Goal: Transaction & Acquisition: Obtain resource

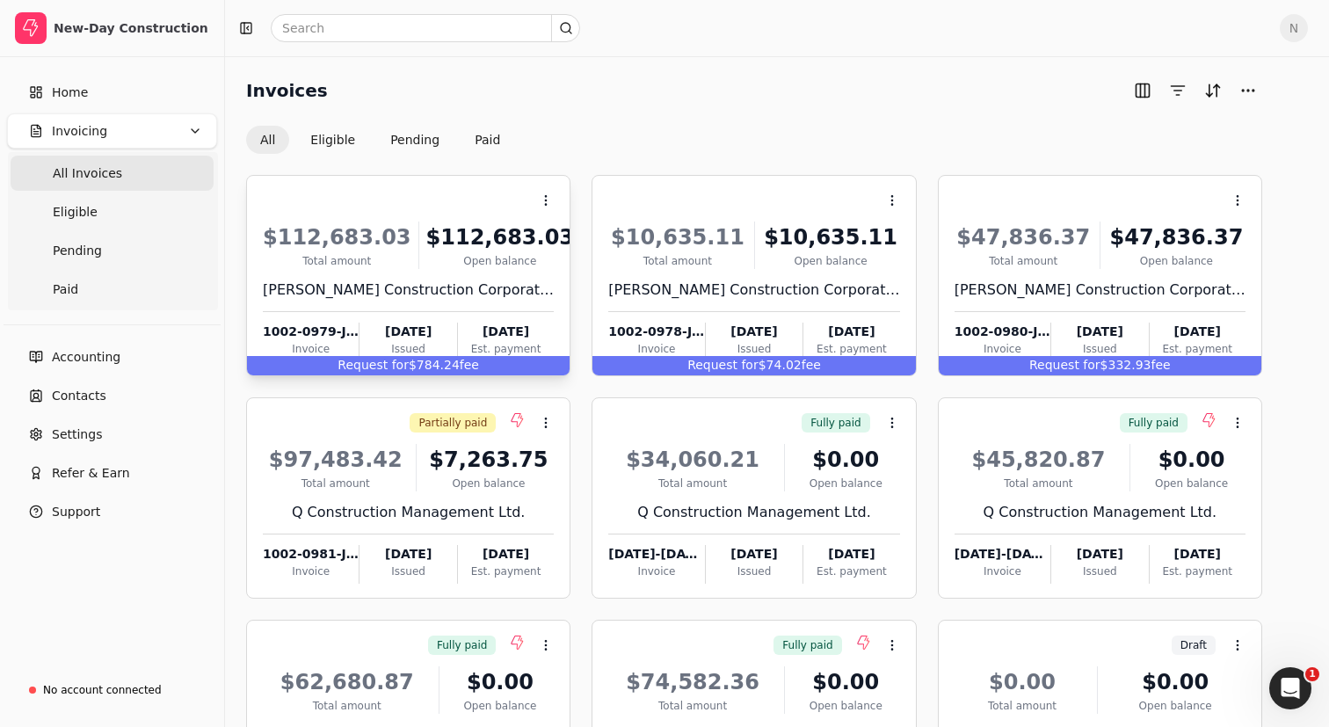
click at [460, 364] on span "fee" at bounding box center [469, 365] width 19 height 14
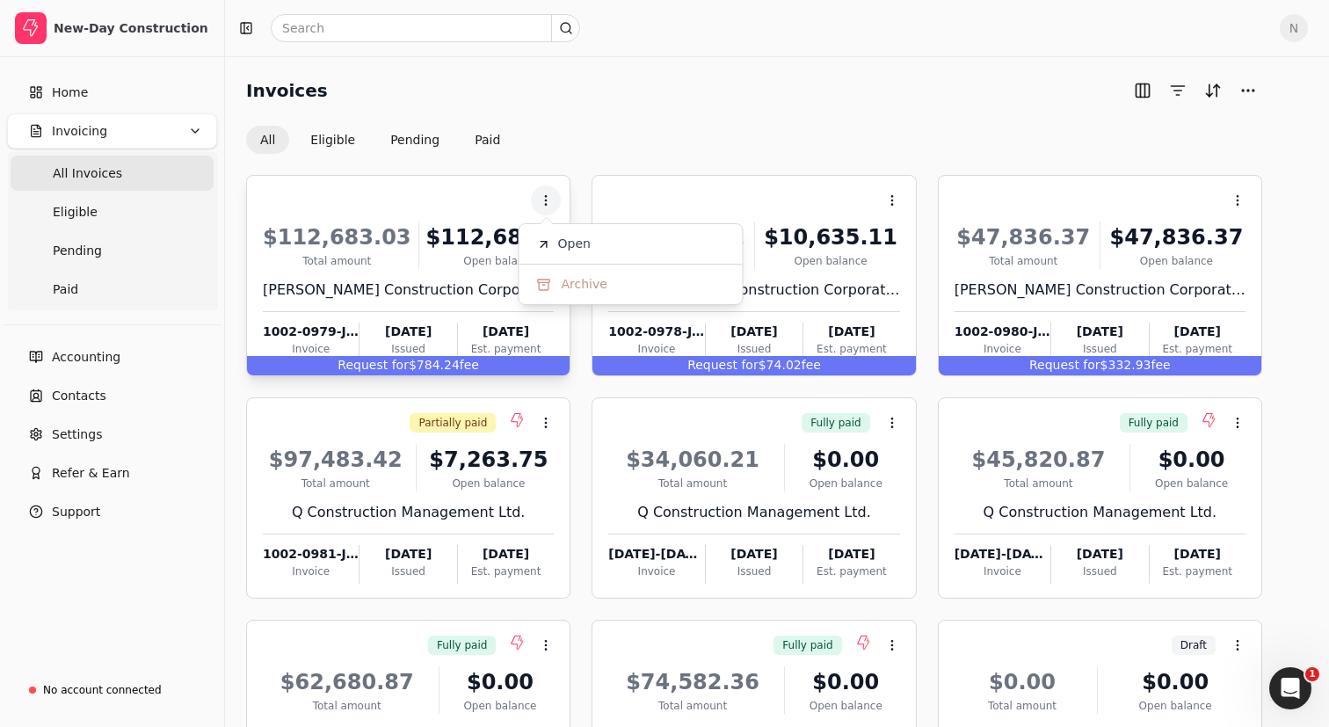
click at [460, 364] on span "fee" at bounding box center [469, 365] width 19 height 14
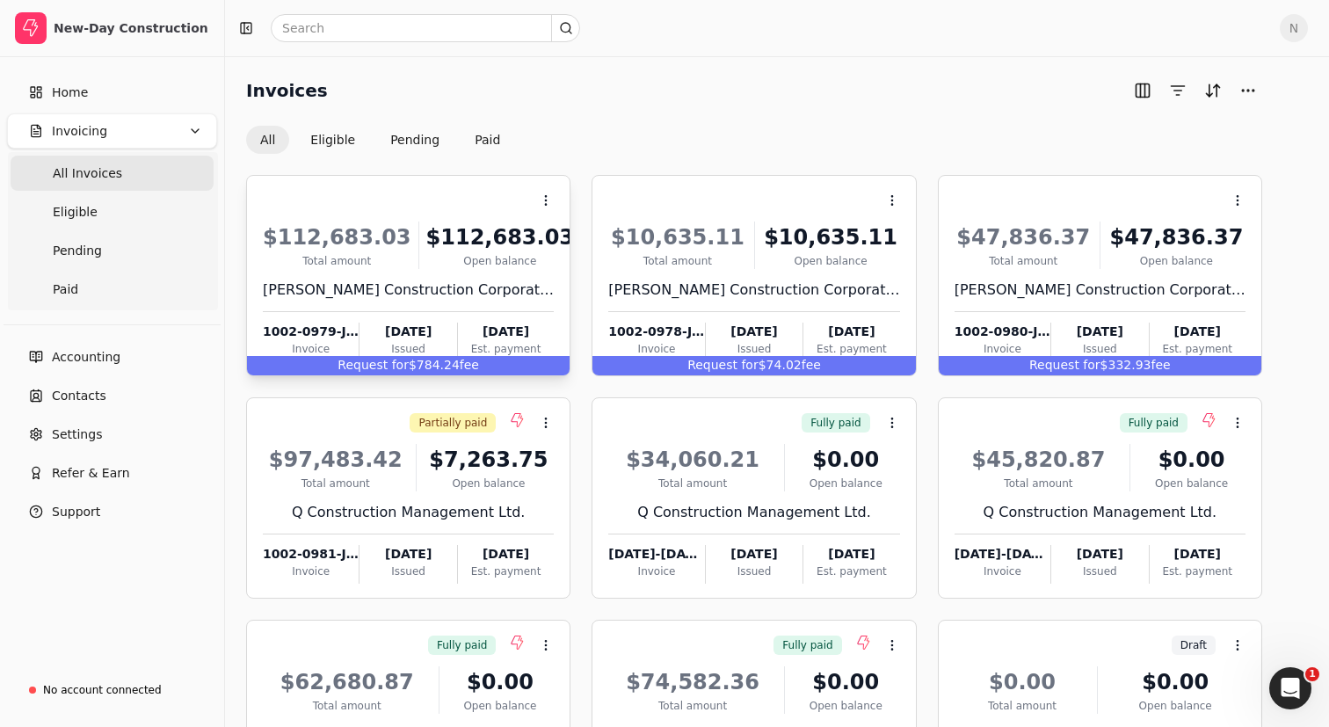
click at [460, 364] on span "fee" at bounding box center [469, 365] width 19 height 14
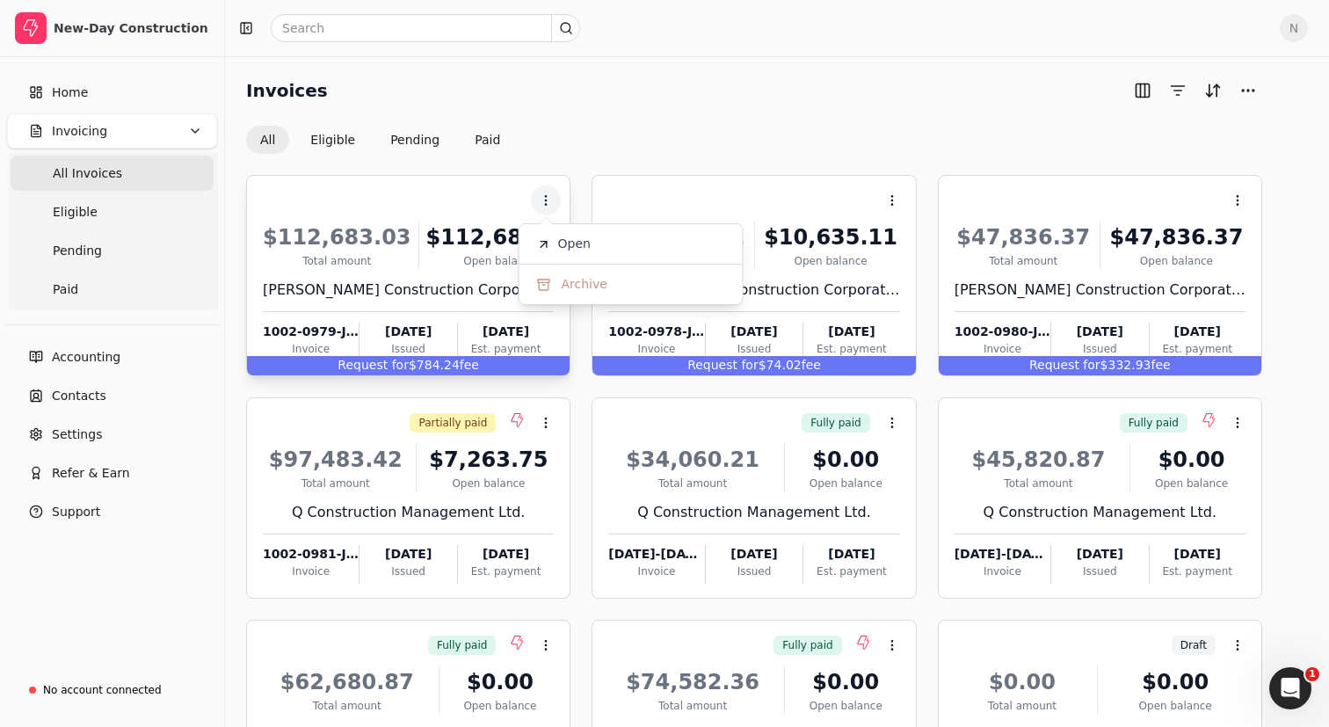
click at [452, 258] on div "Open balance" at bounding box center [500, 261] width 149 height 16
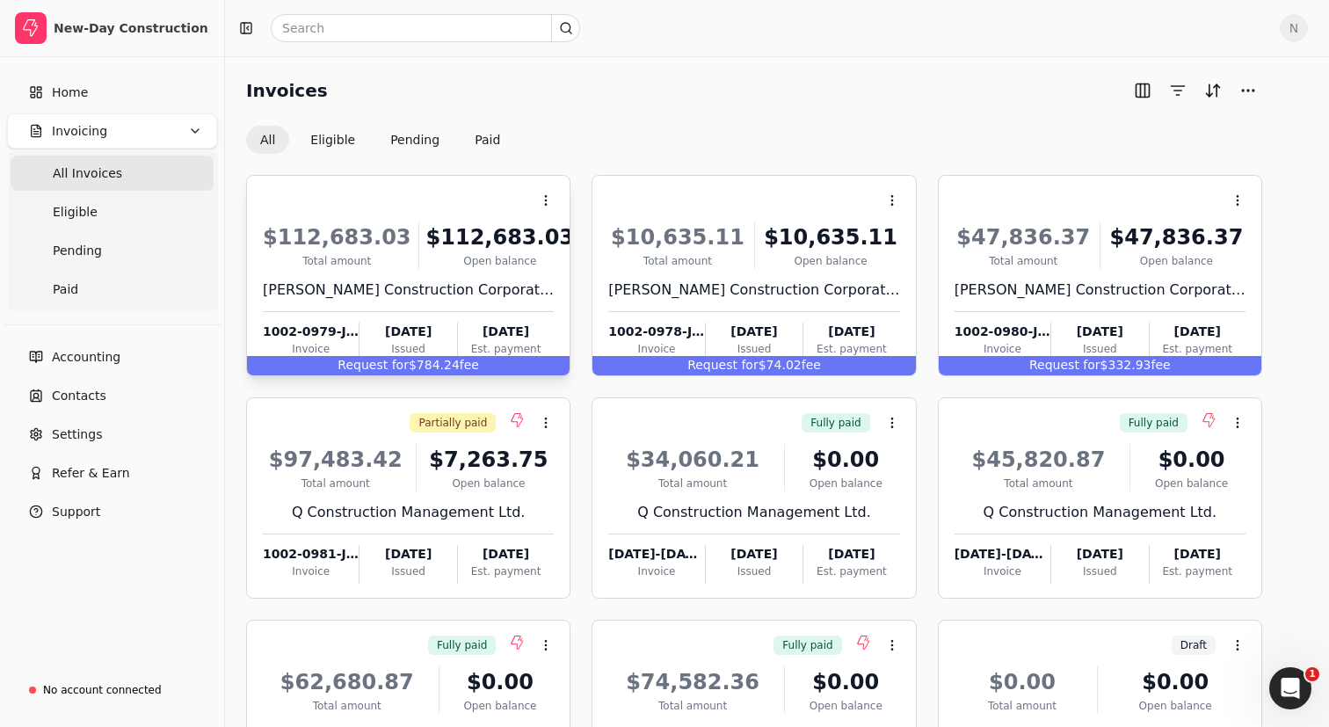
click at [439, 368] on div "Request for $784.24 fee" at bounding box center [408, 365] width 323 height 19
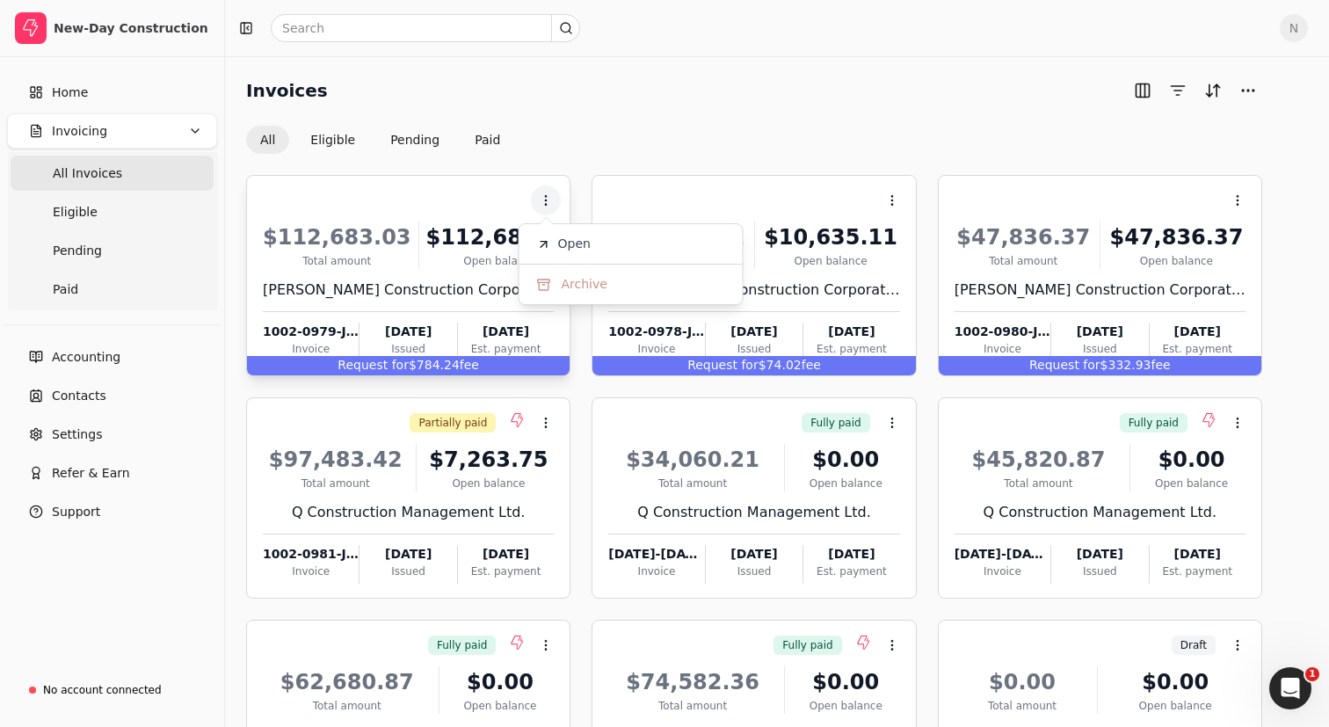
click at [452, 260] on div "Open balance" at bounding box center [500, 261] width 149 height 16
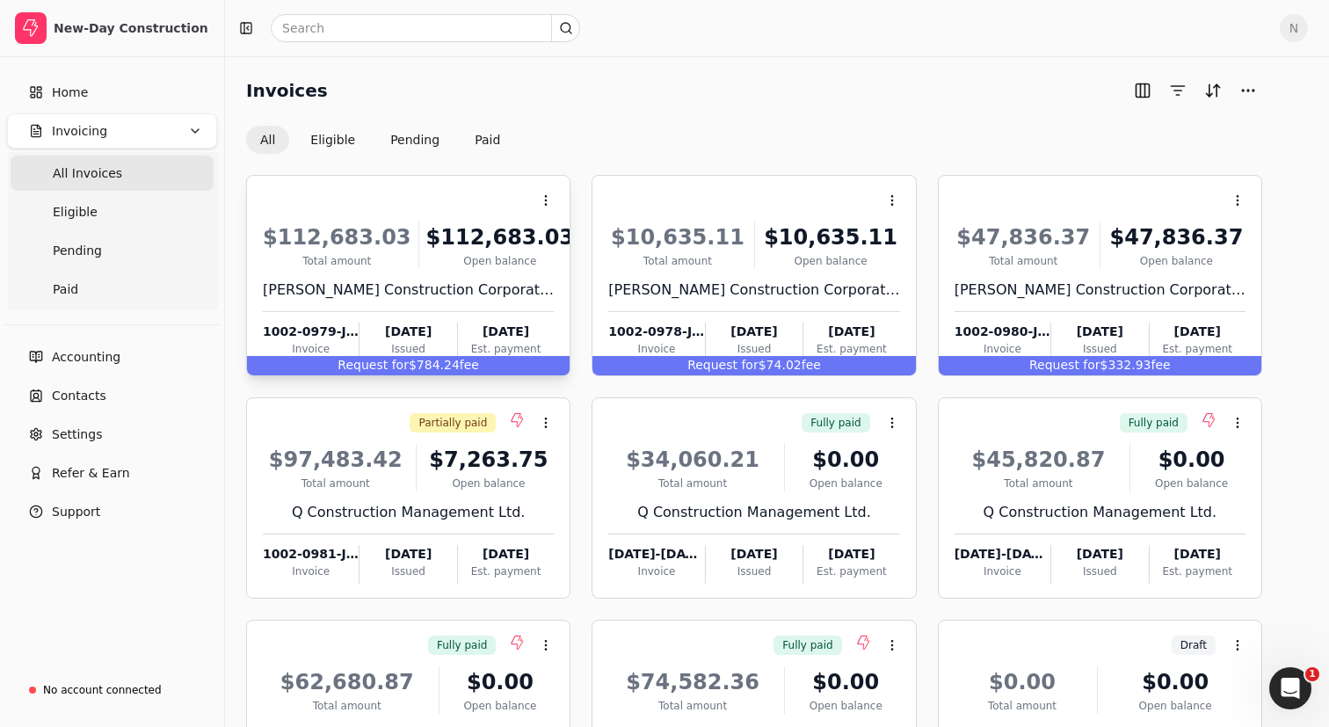
click at [452, 260] on div "Open balance" at bounding box center [500, 261] width 149 height 16
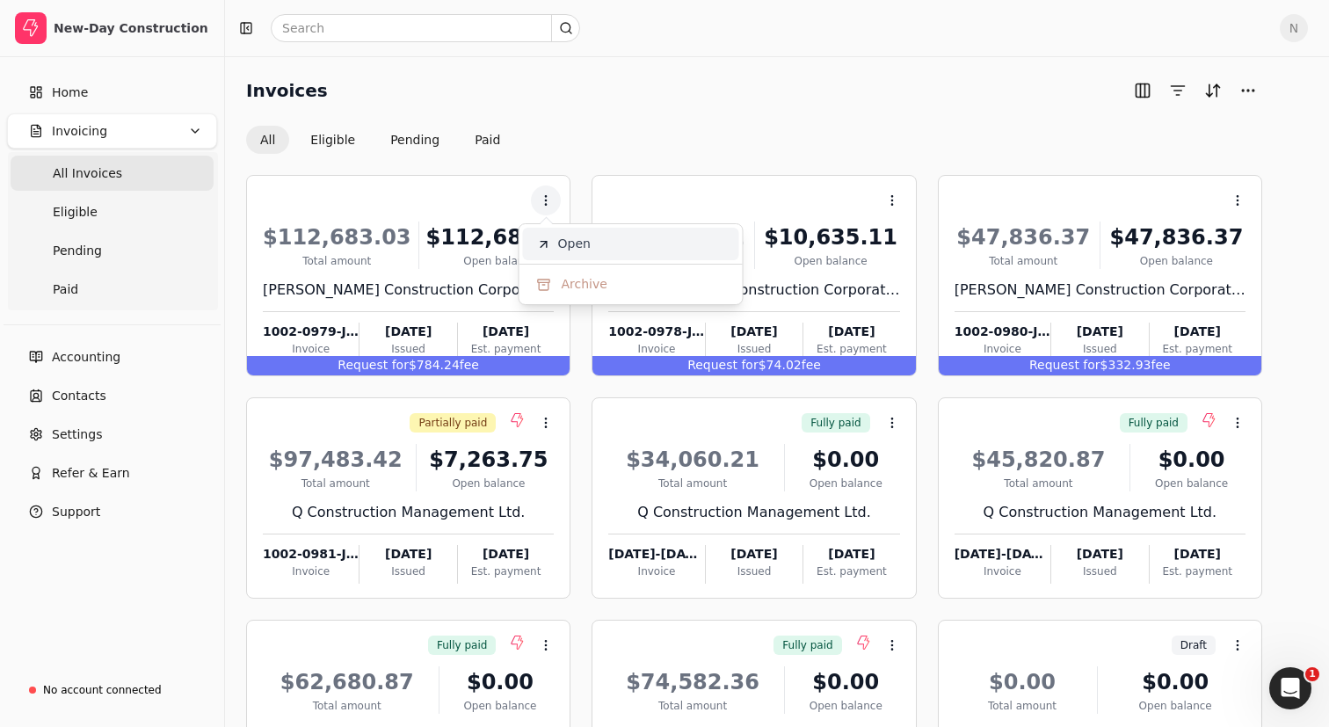
click at [557, 244] on li "Open" at bounding box center [631, 244] width 216 height 33
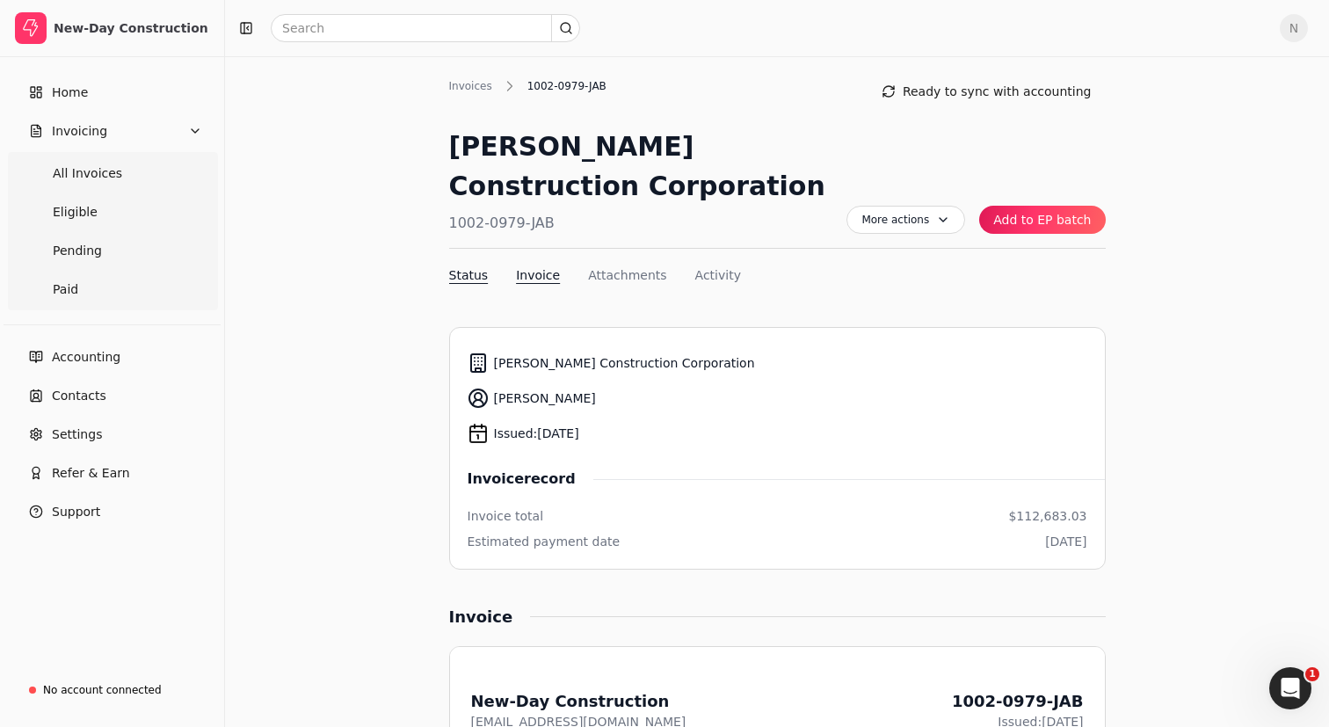
click at [555, 274] on button "Invoice" at bounding box center [538, 275] width 44 height 18
click at [950, 223] on span "More actions" at bounding box center [906, 220] width 119 height 28
click at [1063, 274] on nav "Status Invoice Attachments Activity" at bounding box center [777, 278] width 657 height 25
click at [107, 225] on link "Eligible" at bounding box center [112, 211] width 203 height 35
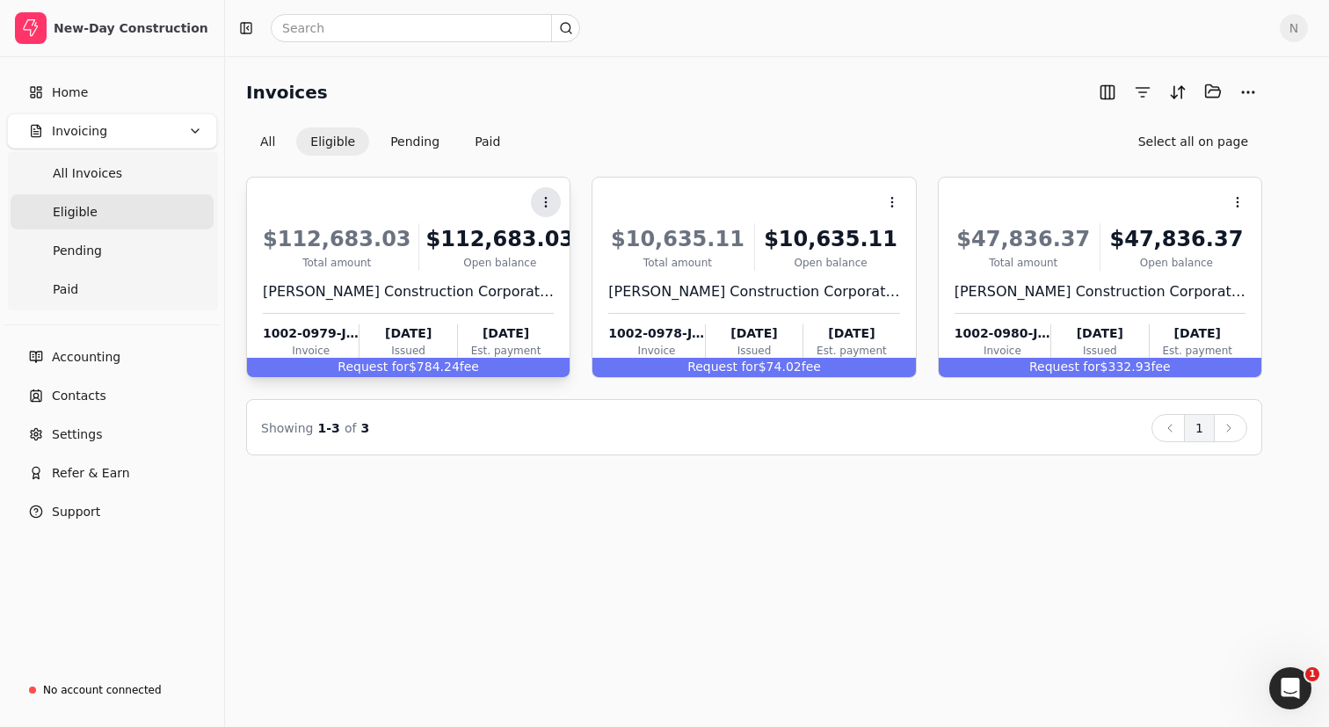
click at [542, 199] on icon at bounding box center [546, 202] width 14 height 14
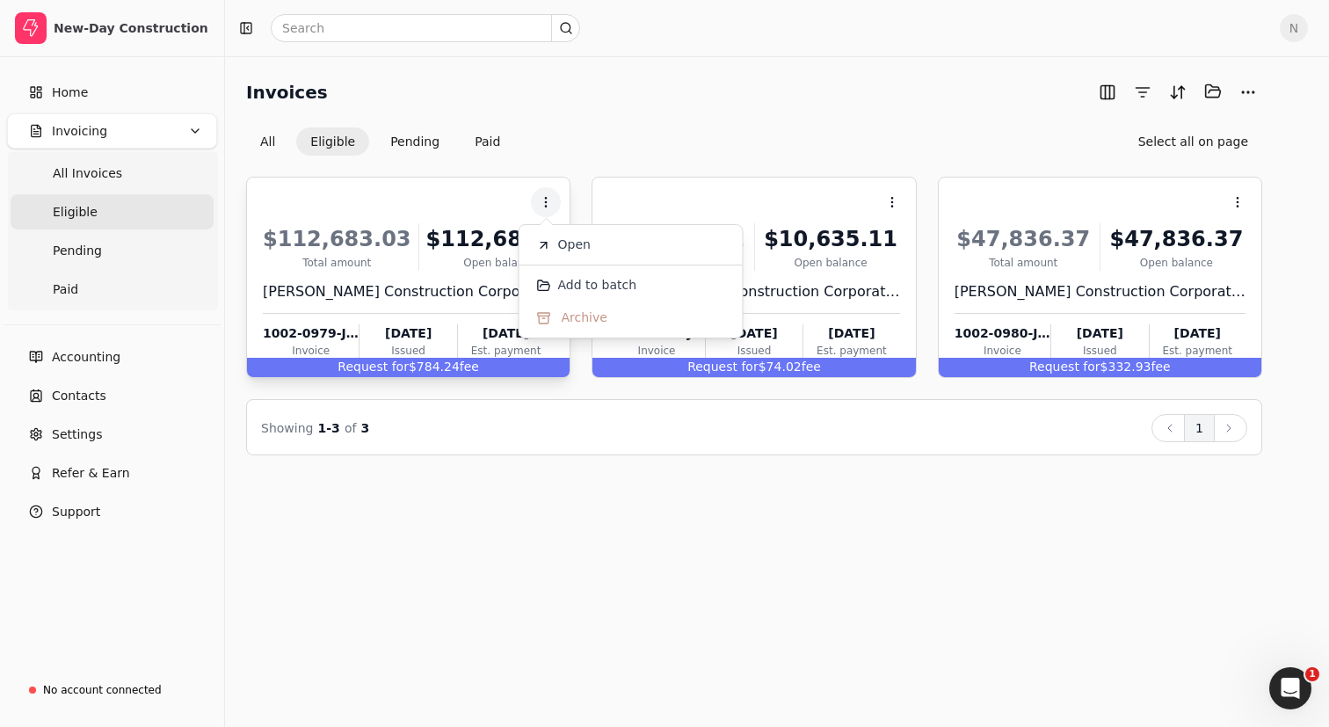
click at [454, 265] on div "Open balance" at bounding box center [500, 263] width 149 height 16
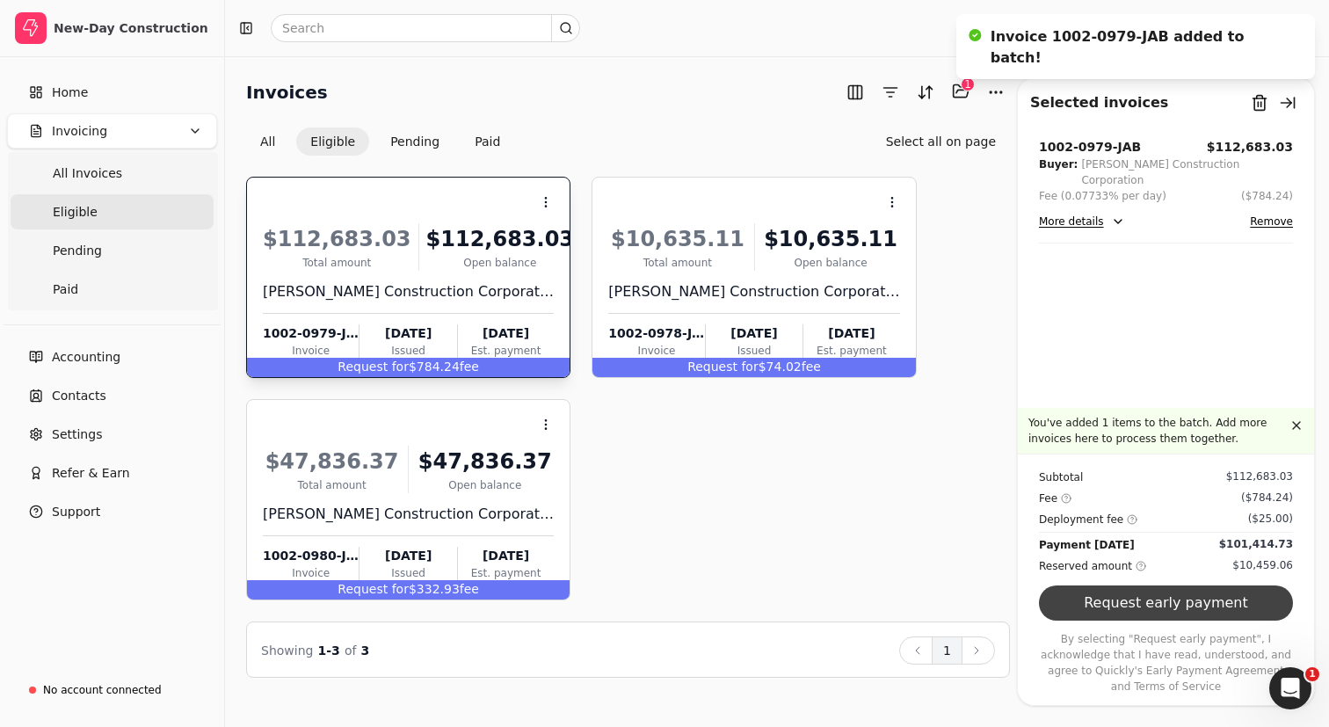
click at [1205, 595] on button "Request early payment" at bounding box center [1166, 603] width 254 height 35
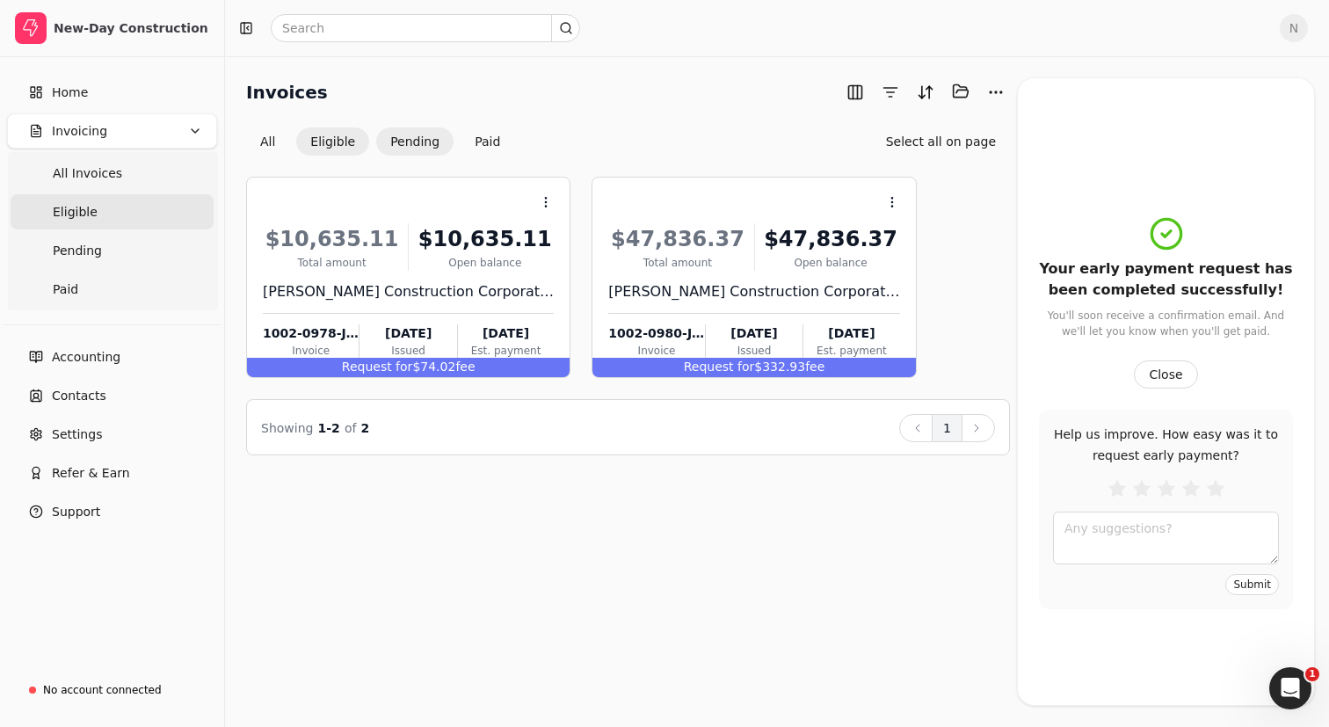
click at [425, 152] on button "Pending" at bounding box center [414, 141] width 77 height 28
